Goal: Task Accomplishment & Management: Complete application form

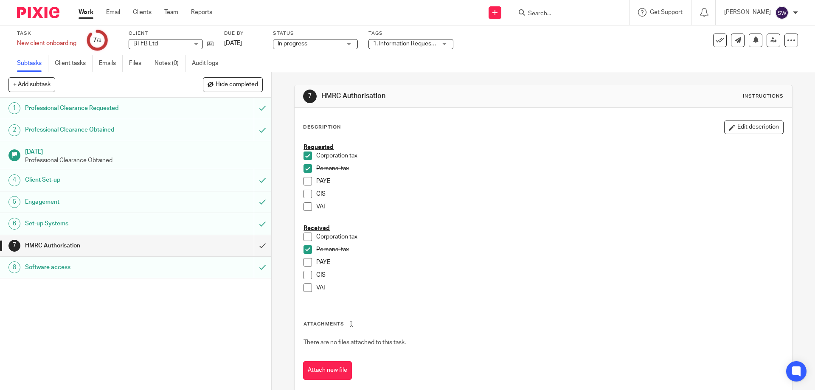
click at [563, 13] on input "Search" at bounding box center [565, 14] width 76 height 8
type input "blue"
click at [617, 10] on button "reset" at bounding box center [613, 11] width 8 height 8
click at [87, 10] on link "Work" at bounding box center [86, 12] width 15 height 8
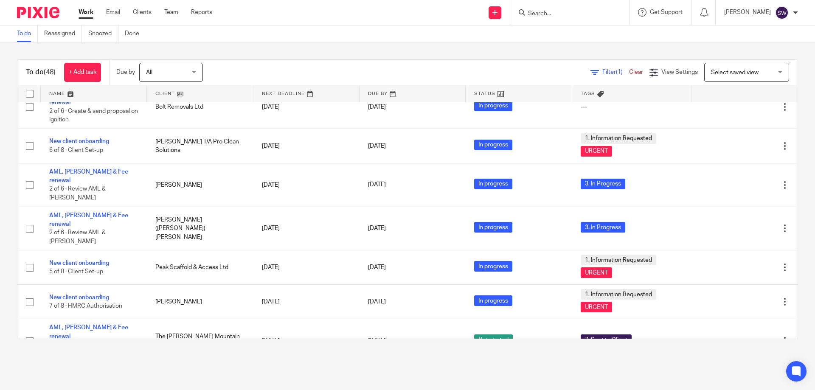
scroll to position [1324, 0]
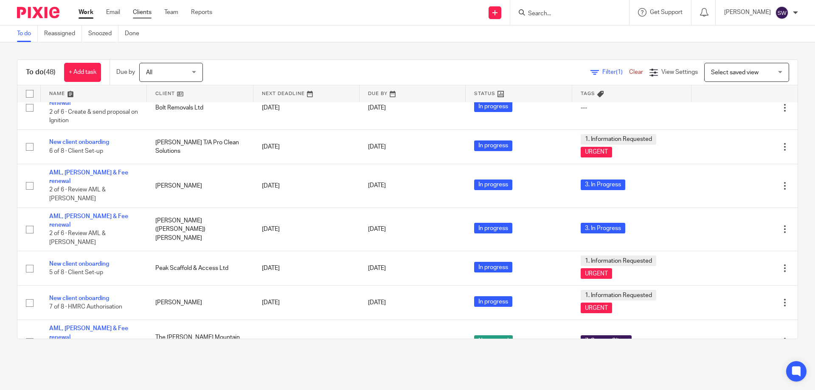
click at [136, 15] on link "Clients" at bounding box center [142, 12] width 19 height 8
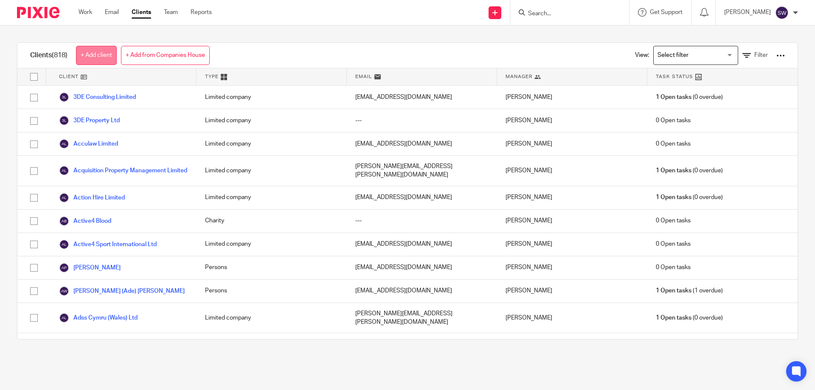
click at [106, 53] on link "+ Add client" at bounding box center [96, 55] width 41 height 19
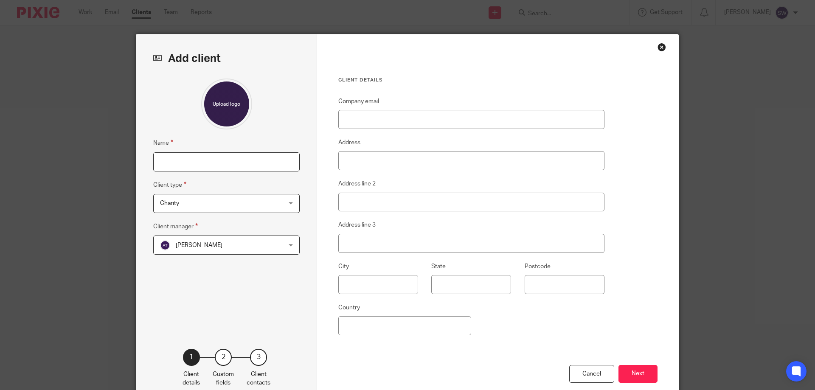
click at [199, 162] on input "Name" at bounding box center [226, 161] width 146 height 19
type input "Ashley Williams"
click at [201, 205] on span "Charity" at bounding box center [215, 203] width 111 height 18
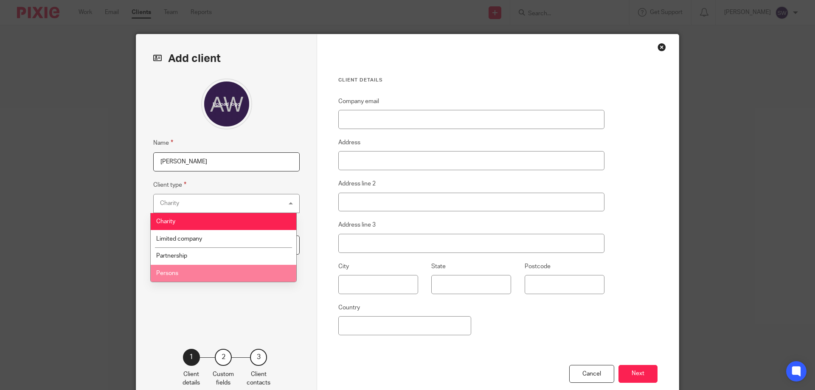
click at [180, 269] on li "Persons" at bounding box center [224, 273] width 146 height 17
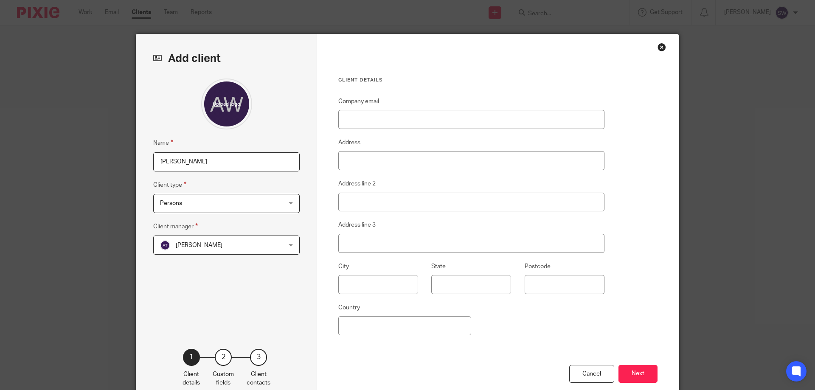
click at [204, 244] on span "Alex Tsim" at bounding box center [215, 245] width 111 height 18
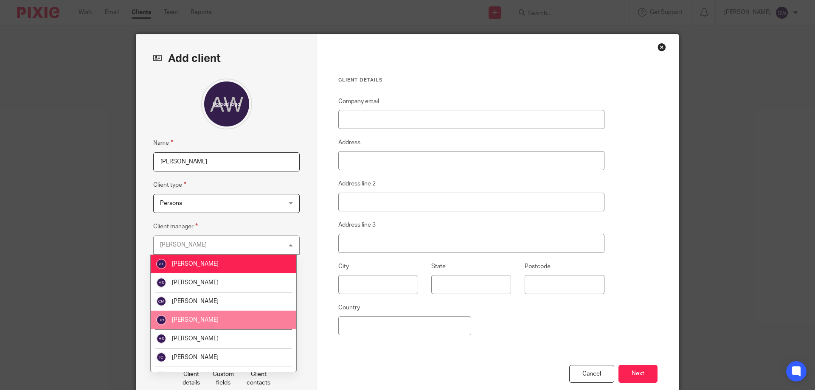
drag, startPoint x: 209, startPoint y: 323, endPoint x: 220, endPoint y: 310, distance: 16.8
click at [209, 323] on li "Dylan Richards" at bounding box center [224, 320] width 146 height 19
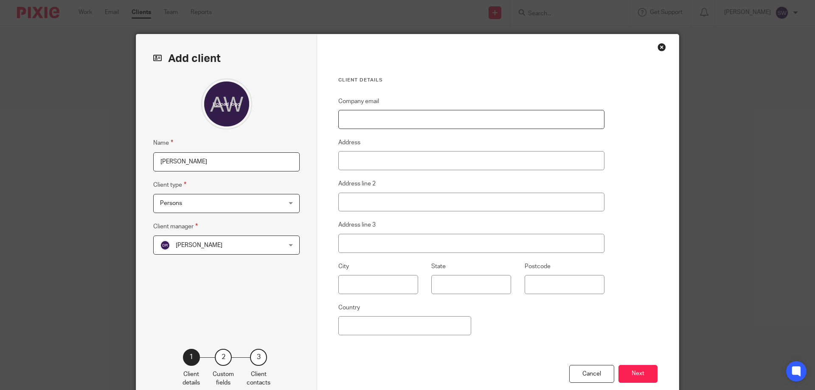
click at [376, 121] on input "Company email" at bounding box center [471, 119] width 266 height 19
paste input "ash.williams128@gmail.com"
type input "[EMAIL_ADDRESS][DOMAIN_NAME]"
click at [643, 374] on button "Next" at bounding box center [637, 374] width 39 height 18
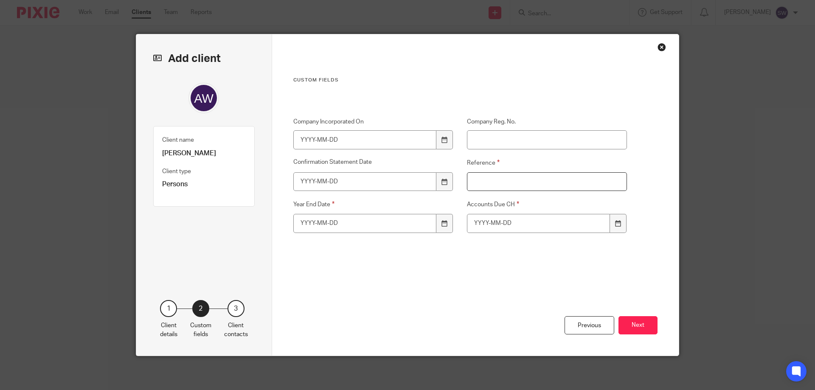
click at [474, 185] on input "Reference" at bounding box center [547, 181] width 160 height 19
type input "W044S"
click at [441, 222] on icon at bounding box center [444, 223] width 6 height 6
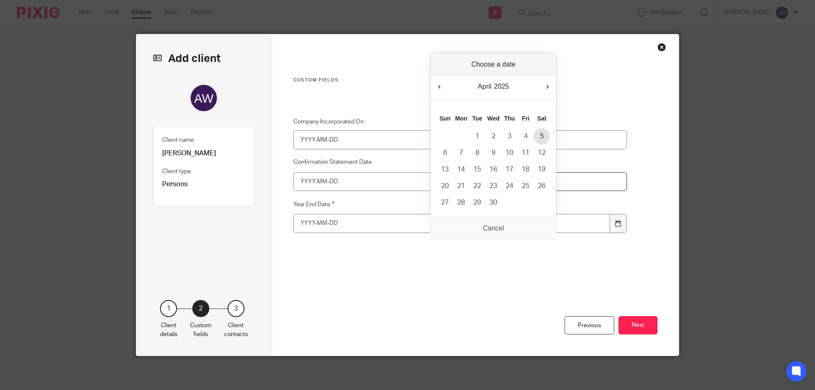
type input "2025-04-05"
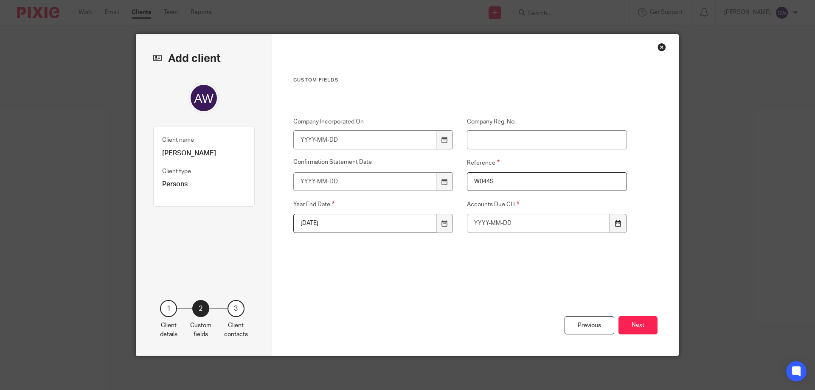
drag, startPoint x: 614, startPoint y: 222, endPoint x: 603, endPoint y: 180, distance: 43.4
click at [615, 222] on icon at bounding box center [618, 223] width 6 height 6
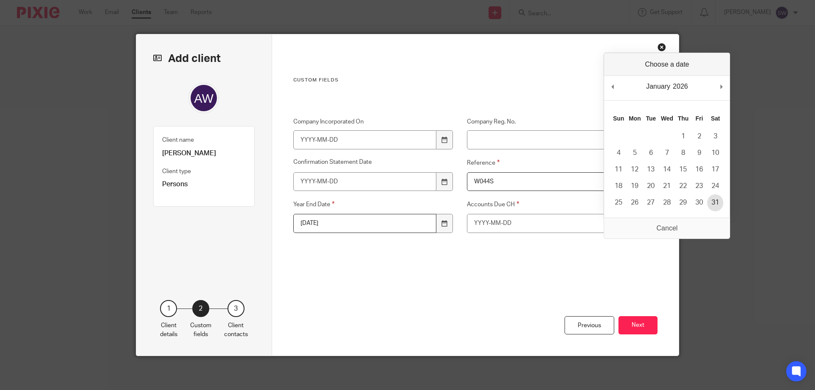
type input "2026-01-31"
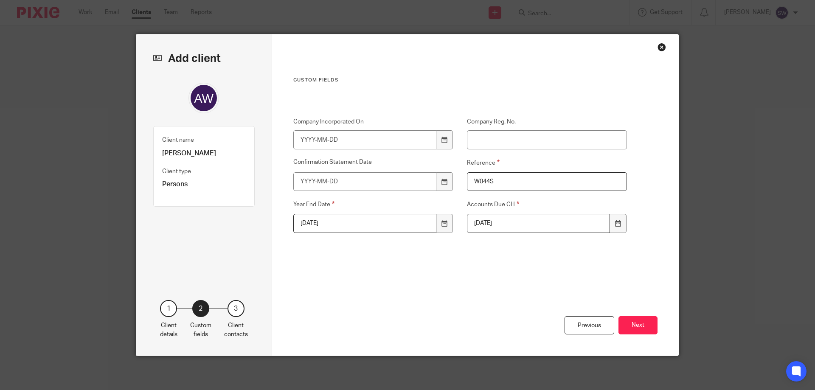
drag, startPoint x: 638, startPoint y: 325, endPoint x: 629, endPoint y: 306, distance: 20.5
click at [637, 325] on button "Next" at bounding box center [637, 325] width 39 height 18
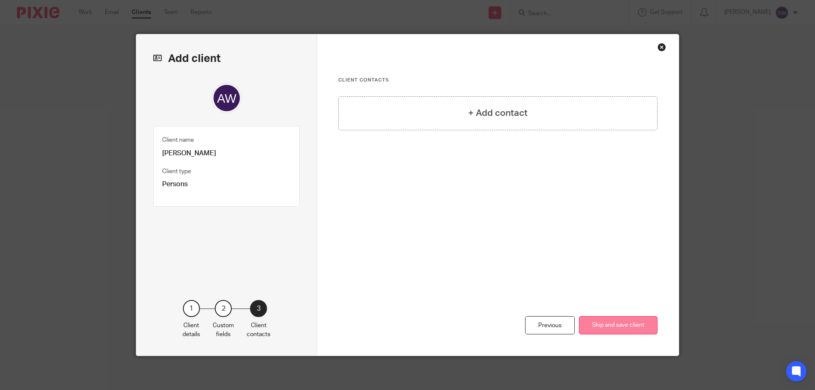
click at [614, 321] on button "Skip and save client" at bounding box center [618, 325] width 79 height 18
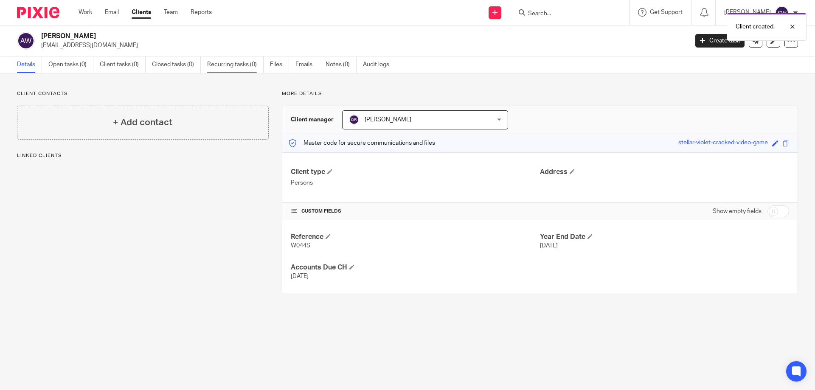
click at [229, 64] on link "Recurring tasks (0)" at bounding box center [235, 64] width 56 height 17
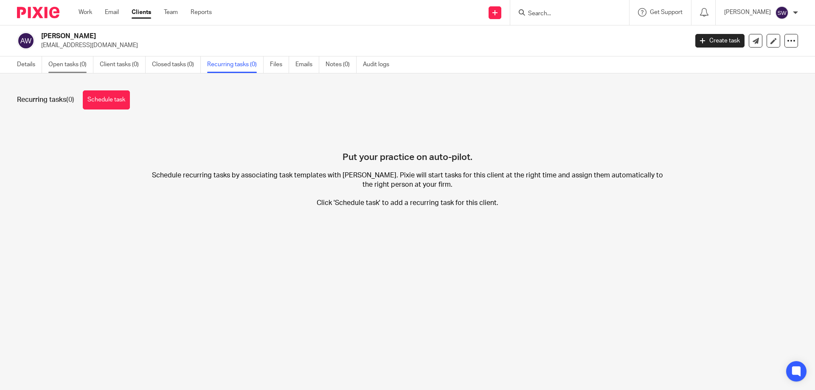
click at [77, 64] on link "Open tasks (0)" at bounding box center [70, 64] width 45 height 17
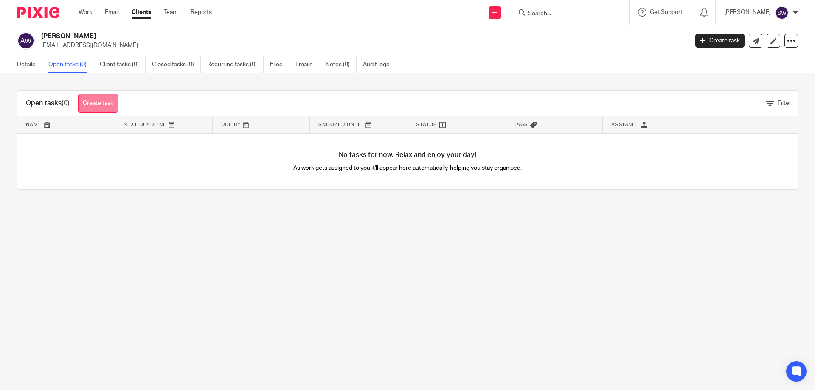
click at [108, 97] on link "Create task" at bounding box center [98, 103] width 40 height 19
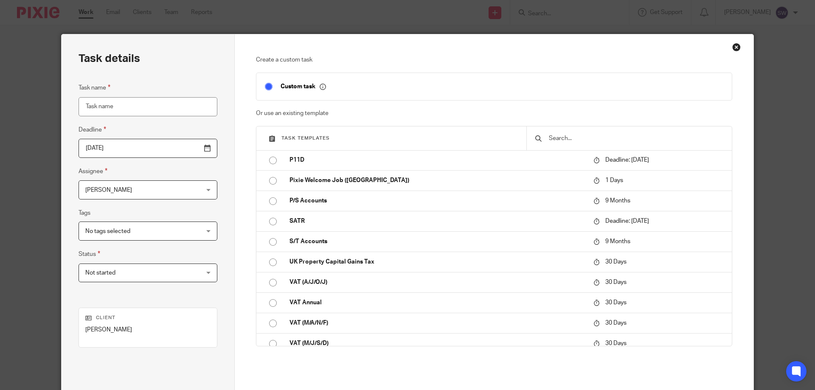
scroll to position [382, 0]
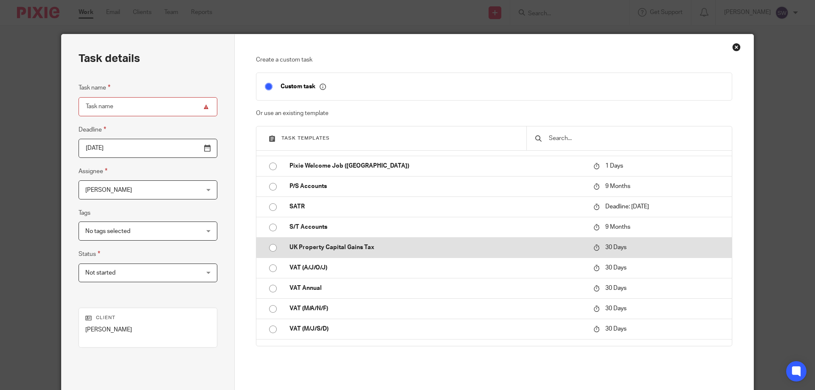
click at [440, 243] on p "UK Property Capital Gains Tax" at bounding box center [436, 247] width 295 height 8
type input "[DATE]"
type input "UK Property Capital Gains Tax"
checkbox input "false"
radio input "true"
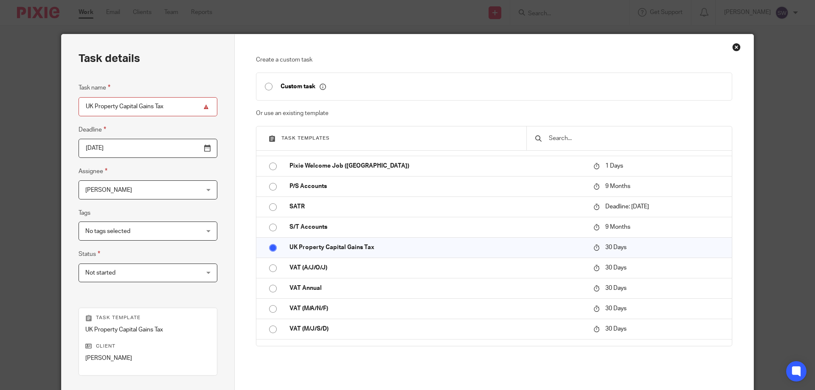
click at [188, 189] on div "[PERSON_NAME] [PERSON_NAME]" at bounding box center [148, 189] width 139 height 19
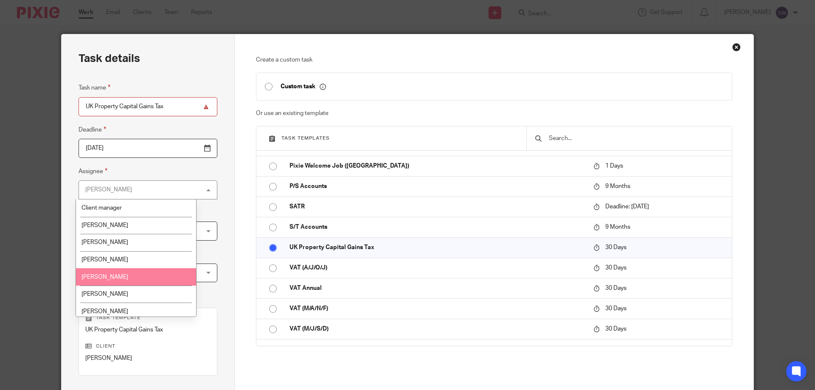
click at [138, 275] on li "[PERSON_NAME]" at bounding box center [136, 276] width 120 height 17
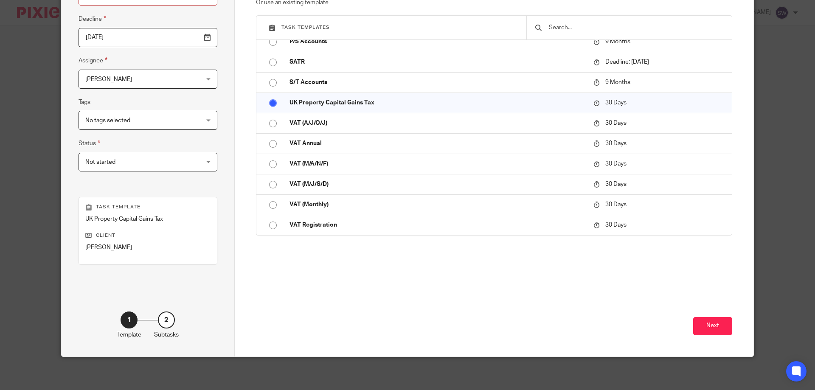
scroll to position [112, 0]
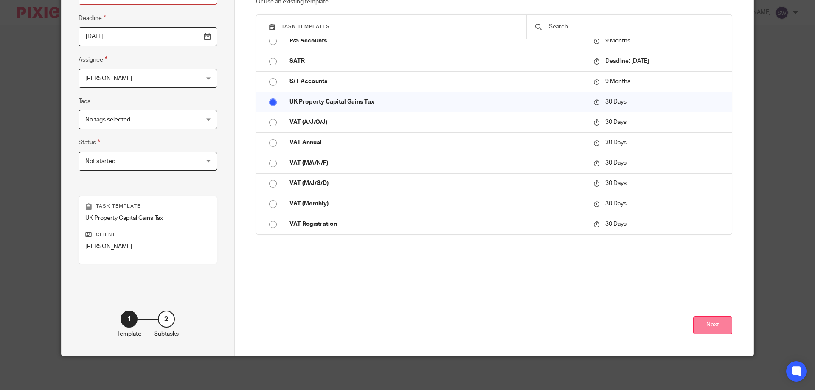
click at [711, 326] on button "Next" at bounding box center [712, 325] width 39 height 18
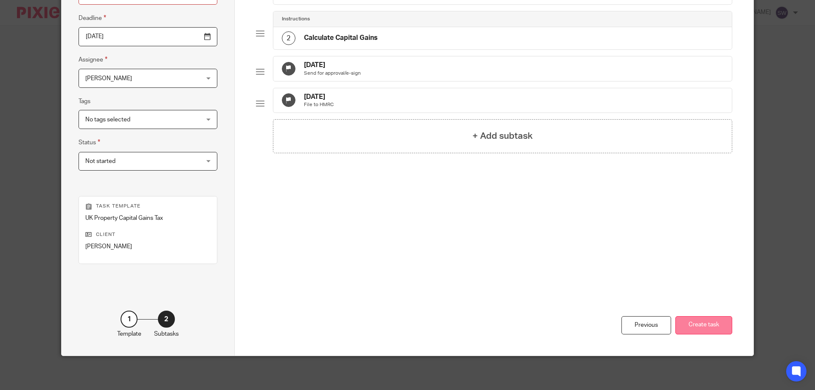
drag, startPoint x: 705, startPoint y: 325, endPoint x: 692, endPoint y: 316, distance: 16.7
click at [703, 322] on button "Create task" at bounding box center [703, 325] width 57 height 18
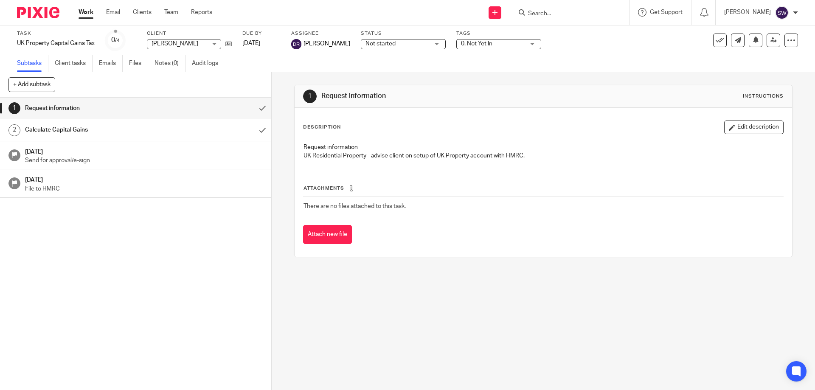
click at [90, 14] on link "Work" at bounding box center [86, 12] width 15 height 8
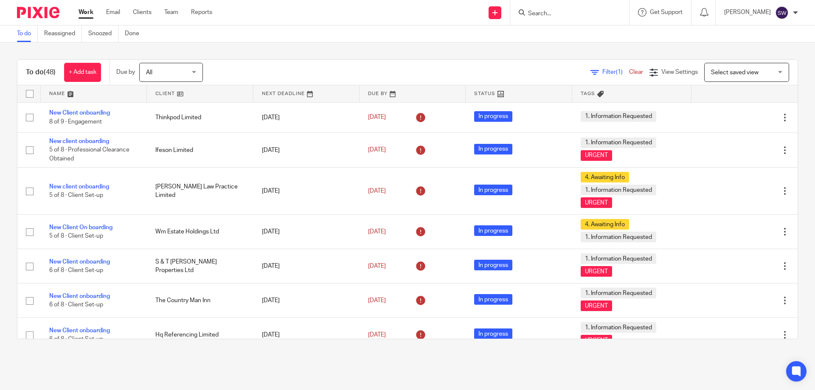
click at [550, 11] on input "Search" at bounding box center [565, 14] width 76 height 8
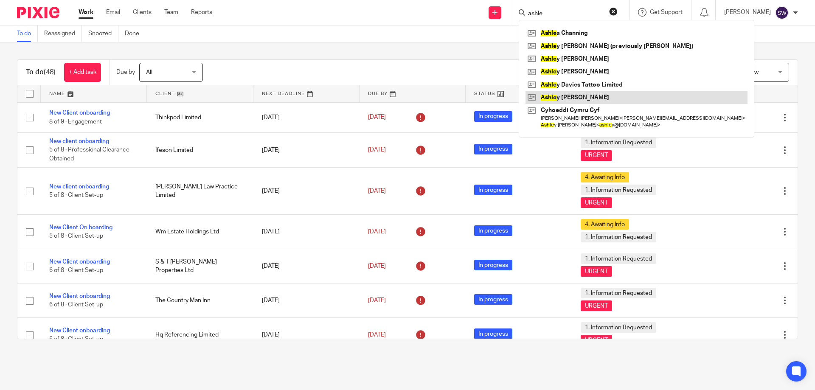
type input "ashle"
click at [586, 94] on link at bounding box center [636, 97] width 222 height 13
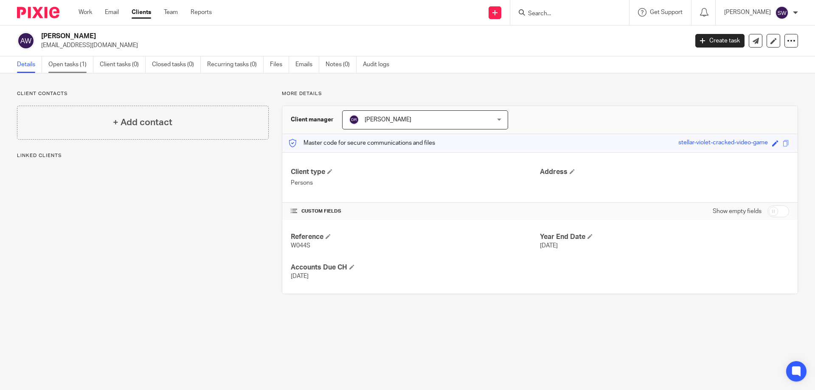
click at [65, 65] on link "Open tasks (1)" at bounding box center [70, 64] width 45 height 17
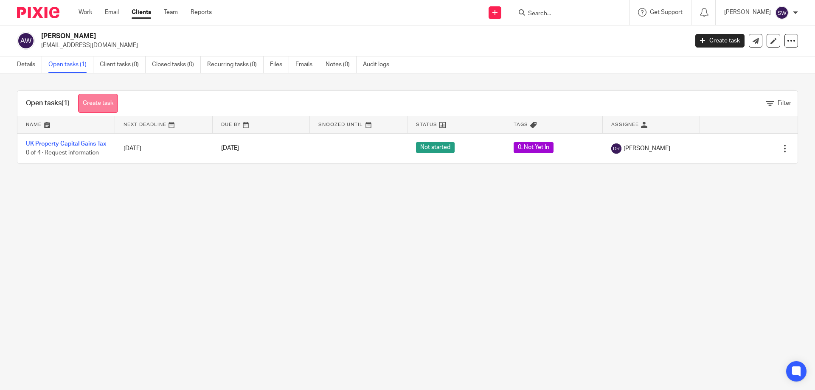
click at [91, 100] on link "Create task" at bounding box center [98, 103] width 40 height 19
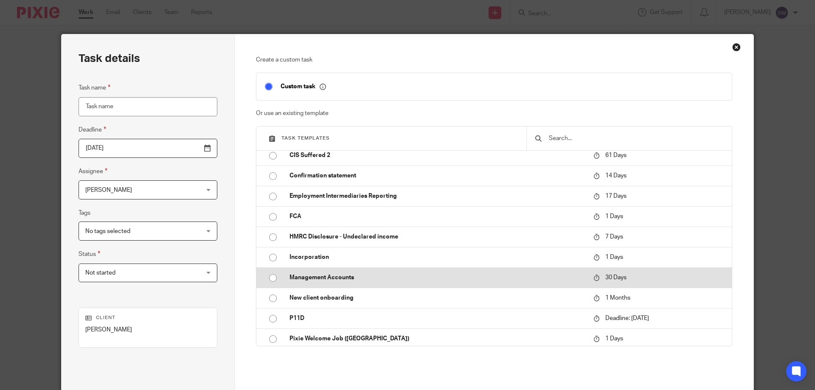
scroll to position [212, 0]
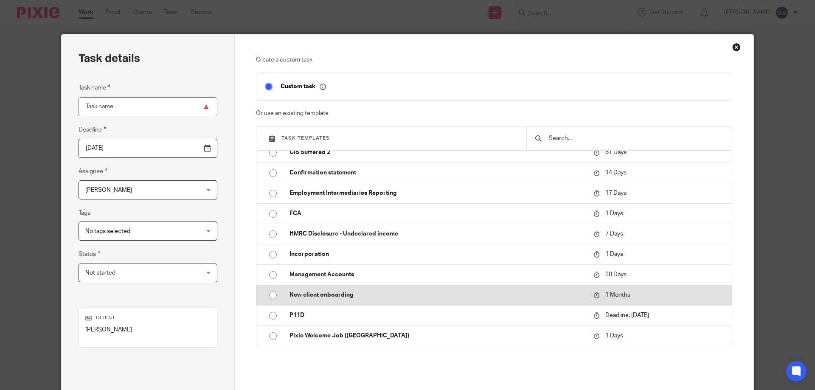
drag, startPoint x: 269, startPoint y: 294, endPoint x: 291, endPoint y: 301, distance: 22.7
click at [269, 294] on input "radio" at bounding box center [273, 295] width 16 height 16
type input "[DATE]"
type input "New client onboarding"
checkbox input "false"
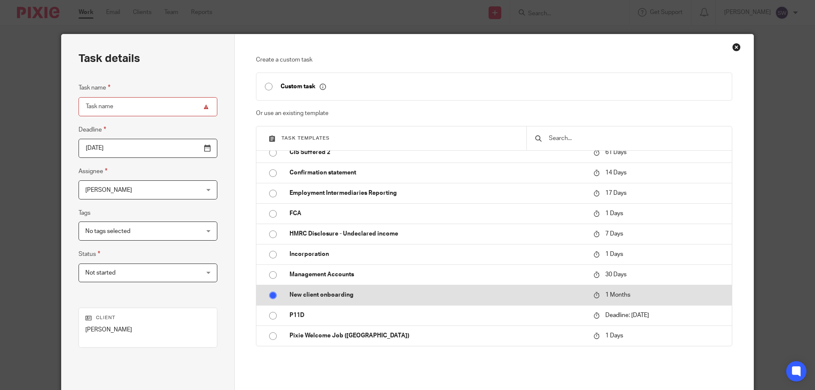
radio input "false"
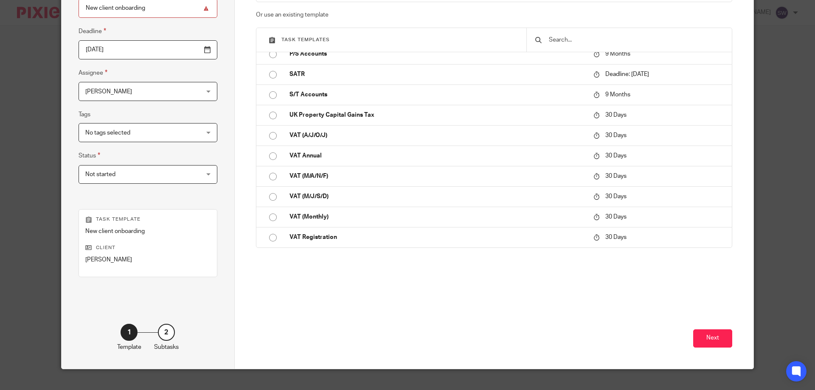
scroll to position [112, 0]
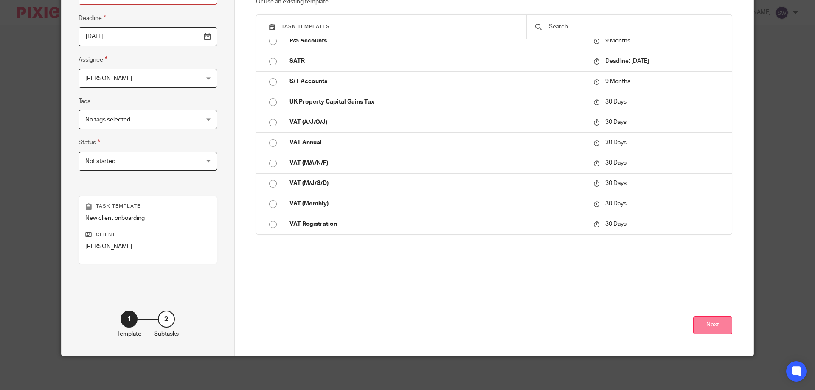
click at [715, 321] on button "Next" at bounding box center [712, 325] width 39 height 18
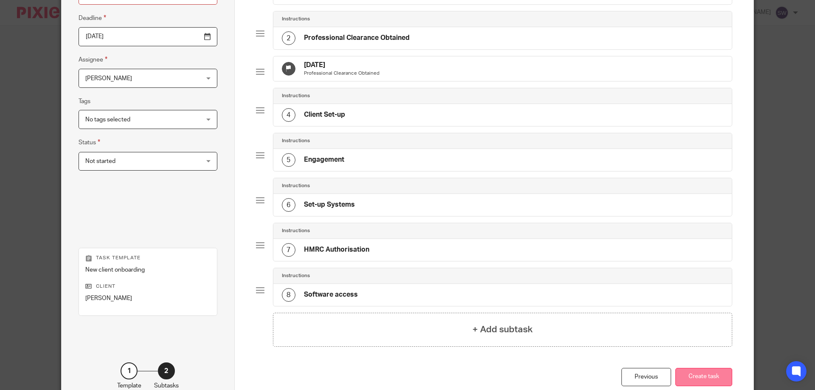
click at [708, 379] on button "Create task" at bounding box center [703, 377] width 57 height 18
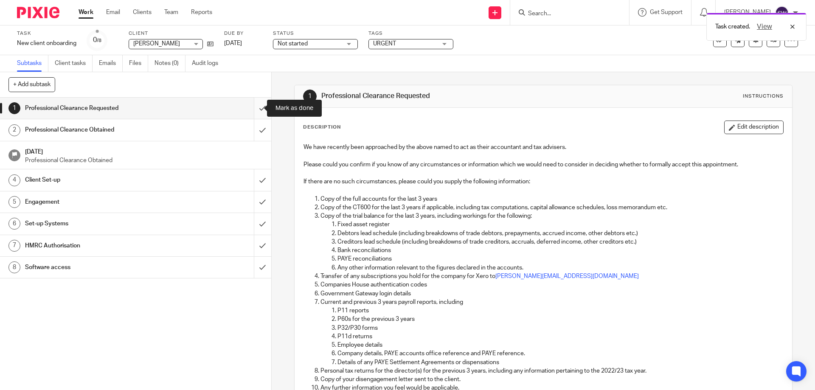
click at [250, 111] on input "submit" at bounding box center [135, 108] width 271 height 21
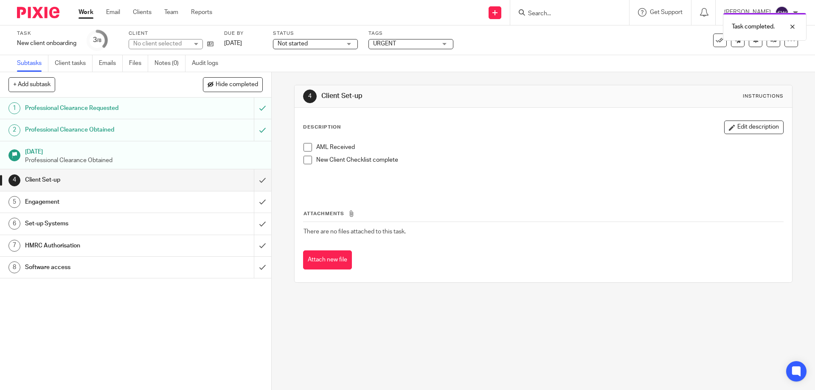
click div "Engagement"
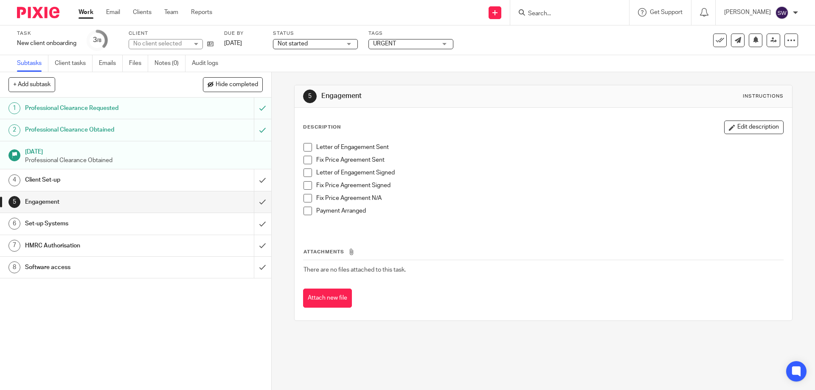
click at [303, 146] on span at bounding box center [307, 147] width 8 height 8
click at [305, 171] on span at bounding box center [307, 172] width 8 height 8
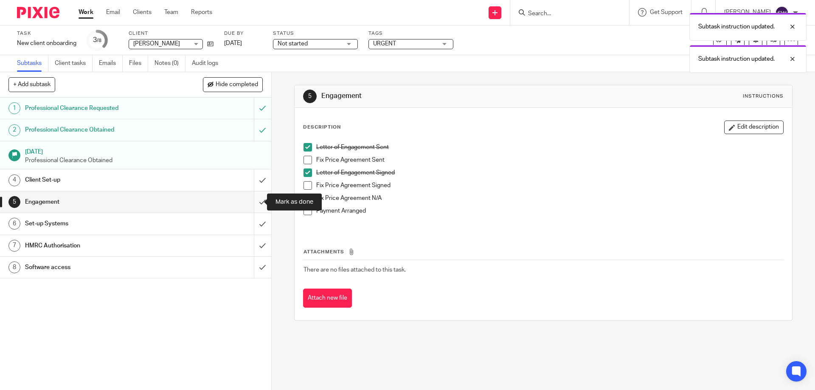
click at [250, 202] on input "submit" at bounding box center [135, 201] width 271 height 21
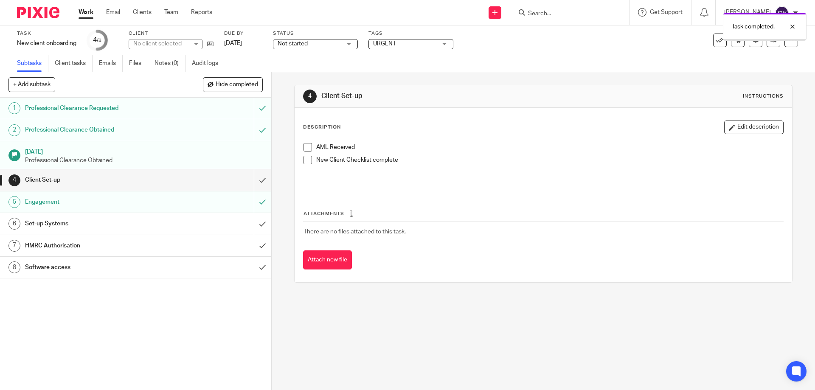
click at [162, 222] on h1 "Set-up Systems" at bounding box center [98, 223] width 147 height 13
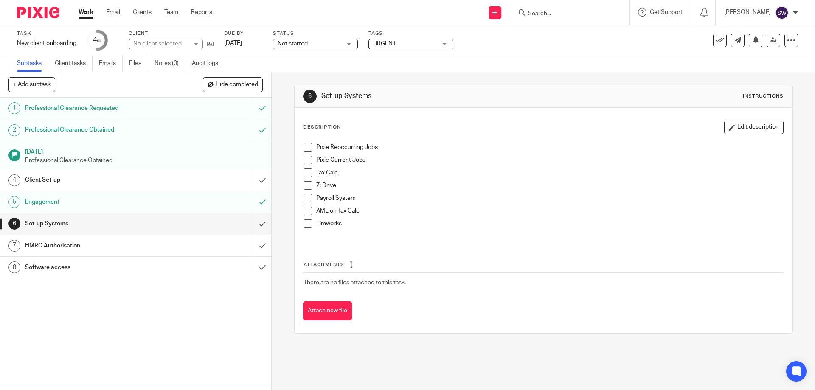
click at [304, 146] on span at bounding box center [307, 147] width 8 height 8
click at [305, 158] on span at bounding box center [307, 160] width 8 height 8
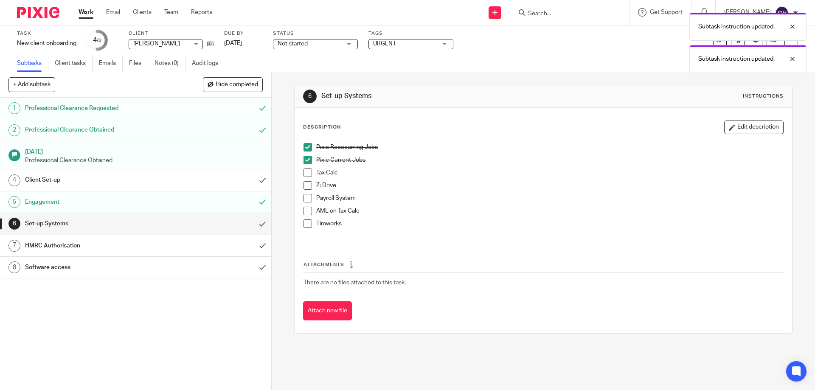
click at [305, 169] on span at bounding box center [307, 172] width 8 height 8
click at [304, 187] on span at bounding box center [307, 185] width 8 height 8
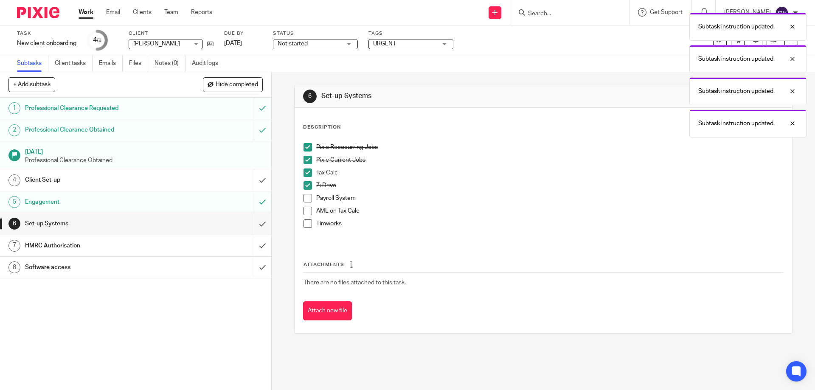
click at [216, 267] on div "Software access" at bounding box center [135, 267] width 220 height 13
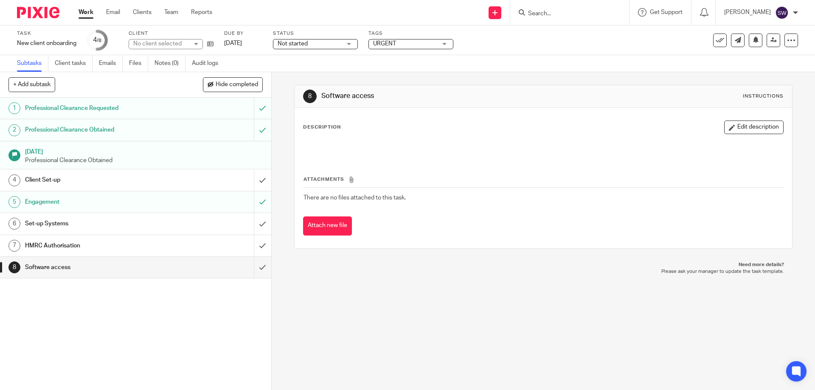
click at [255, 266] on input "submit" at bounding box center [135, 267] width 271 height 21
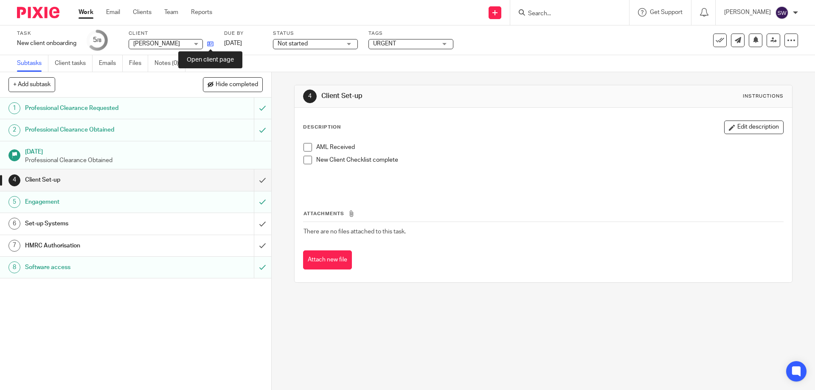
click at [212, 41] on icon at bounding box center [210, 44] width 6 height 6
click at [84, 11] on link "Work" at bounding box center [86, 12] width 15 height 8
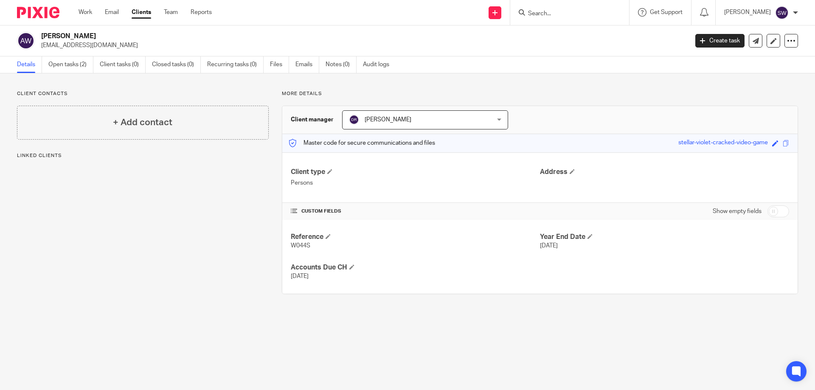
drag, startPoint x: 241, startPoint y: 65, endPoint x: 261, endPoint y: 94, distance: 34.5
click at [241, 65] on link "Recurring tasks (0)" at bounding box center [235, 64] width 56 height 17
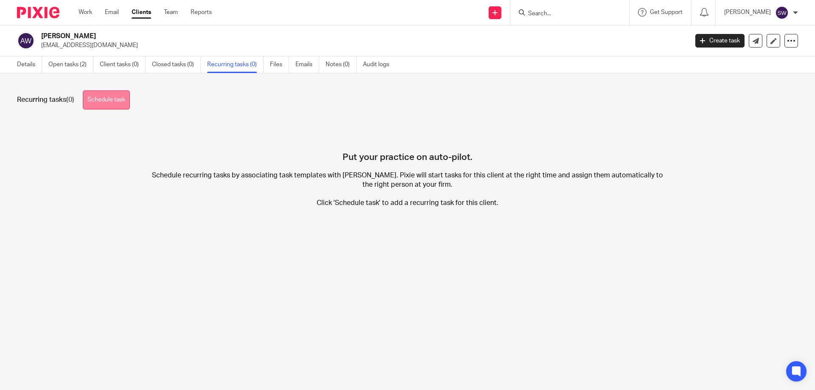
click at [119, 98] on link "Schedule task" at bounding box center [106, 99] width 47 height 19
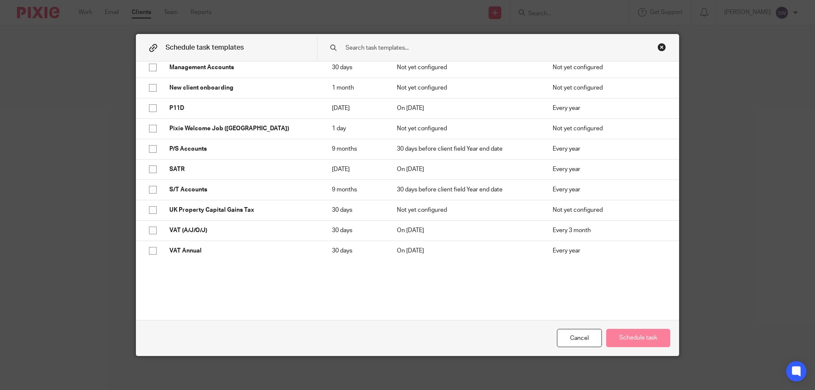
scroll to position [424, 0]
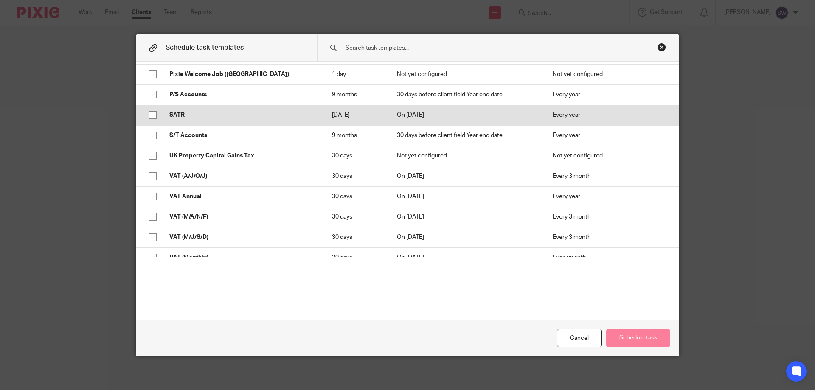
click at [150, 116] on input "checkbox" at bounding box center [153, 115] width 16 height 16
checkbox input "true"
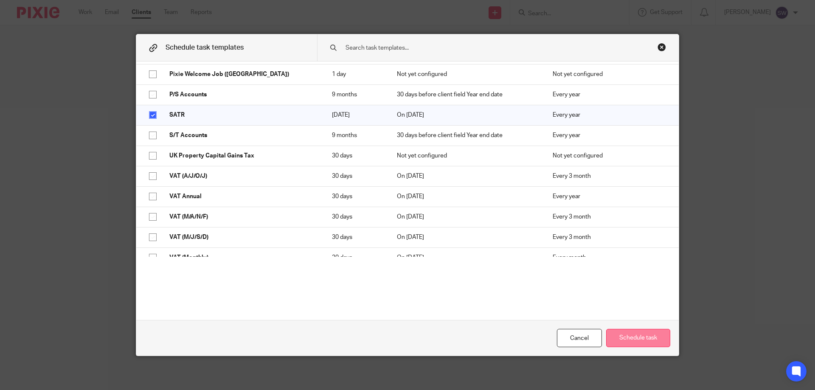
click at [642, 338] on button "Schedule task" at bounding box center [638, 338] width 64 height 18
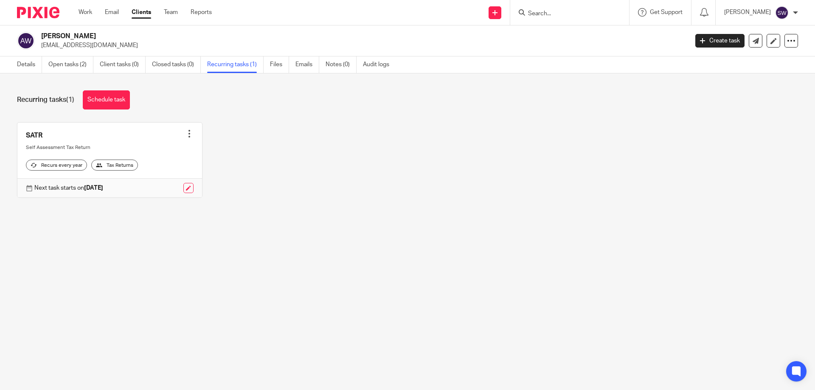
drag, startPoint x: 334, startPoint y: 160, endPoint x: 108, endPoint y: 126, distance: 228.7
click at [332, 160] on div "SATR Create task Clone template Recalculate schedule Cancel schedule Self Asses…" at bounding box center [401, 166] width 794 height 89
click at [30, 68] on link "Details" at bounding box center [29, 64] width 25 height 17
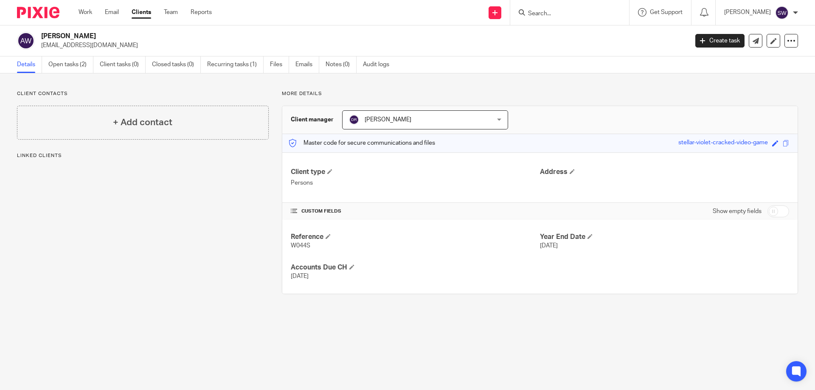
click at [87, 11] on link "Work" at bounding box center [86, 12] width 14 height 8
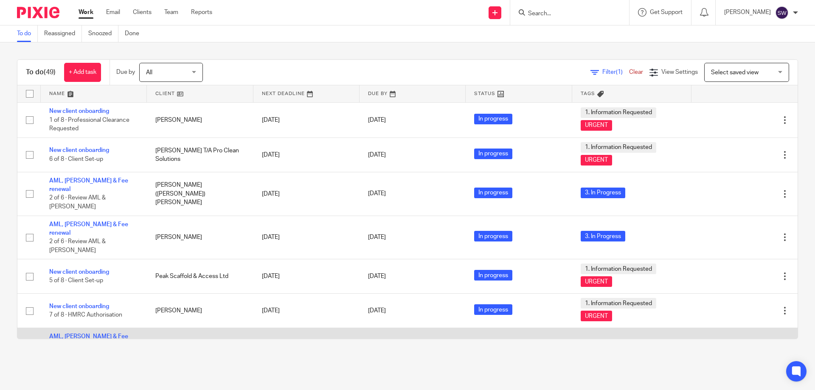
scroll to position [1439, 0]
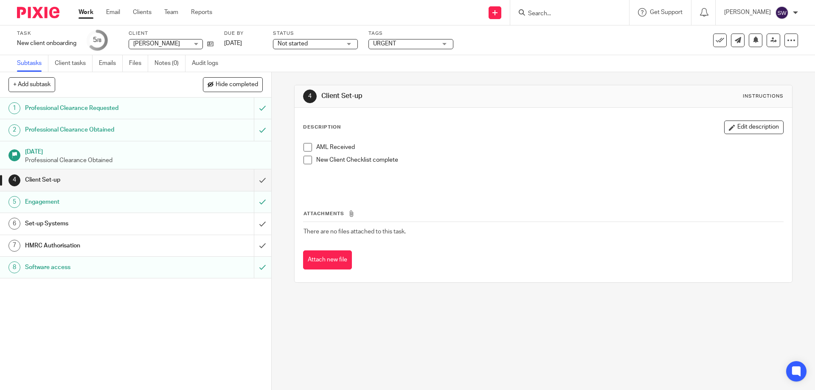
click at [325, 39] on span "Not started" at bounding box center [310, 43] width 64 height 9
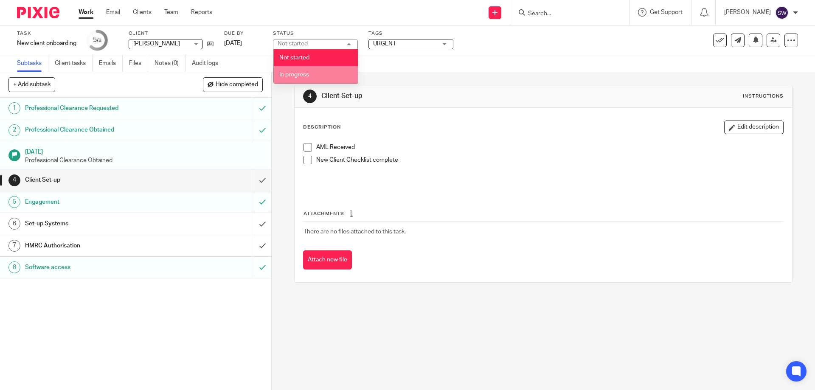
click at [310, 71] on li "In progress" at bounding box center [316, 74] width 84 height 17
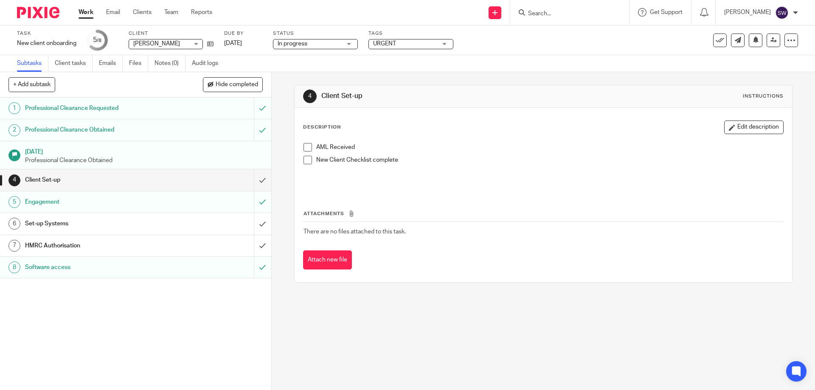
click at [420, 45] on span "URGENT" at bounding box center [405, 43] width 64 height 9
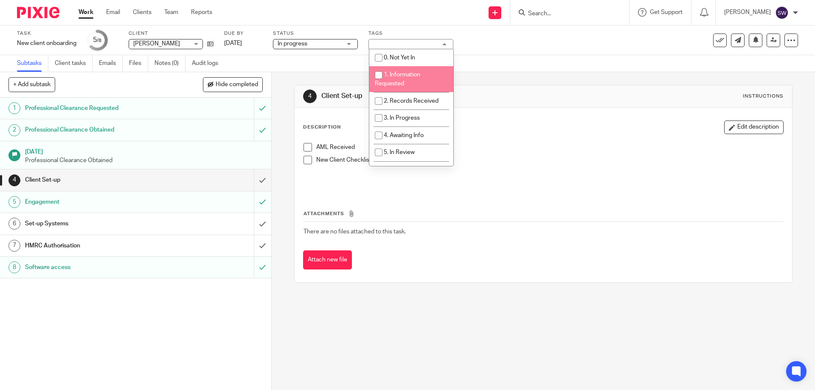
click at [399, 71] on li "1. Information Requested" at bounding box center [411, 79] width 84 height 26
checkbox input "true"
click at [89, 14] on link "Work" at bounding box center [86, 12] width 15 height 8
